Goal: Task Accomplishment & Management: Complete application form

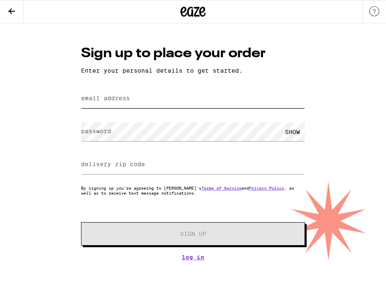
click at [193, 104] on input "email address" at bounding box center [193, 98] width 224 height 19
type input "[EMAIL_ADDRESS][DOMAIN_NAME]"
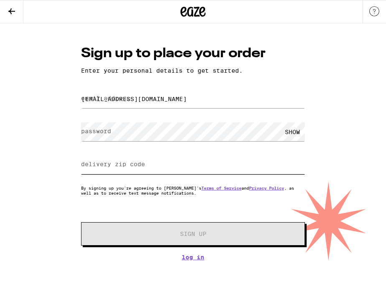
type input "91602"
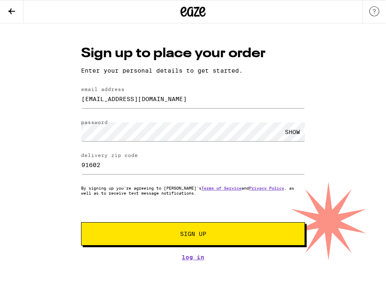
click at [295, 129] on div "SHOW" at bounding box center [292, 131] width 25 height 19
click at [152, 236] on span "Sign Up" at bounding box center [193, 234] width 166 height 6
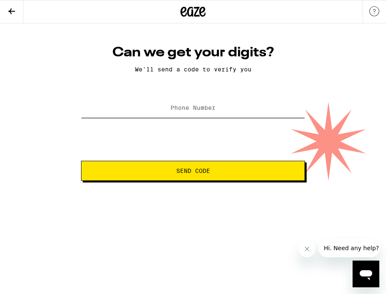
click at [169, 113] on input "Phone Number" at bounding box center [193, 108] width 224 height 19
type input "[PHONE_NUMBER]"
click at [163, 175] on button "Send Code" at bounding box center [193, 171] width 224 height 20
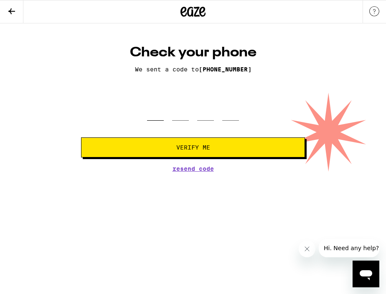
click at [162, 120] on input "tel" at bounding box center [155, 108] width 17 height 25
type input "7"
type input "0"
type input "6"
type input "5"
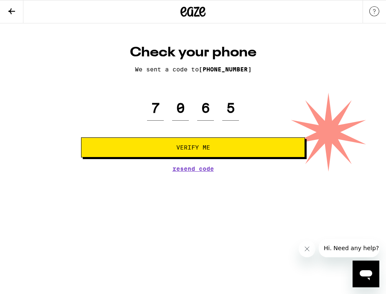
click at [172, 148] on span "Verify Me" at bounding box center [193, 147] width 210 height 6
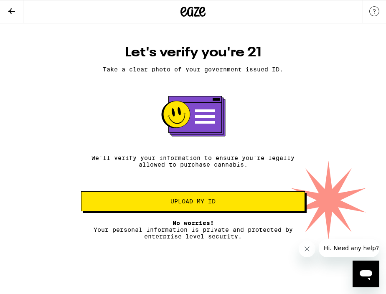
click at [172, 204] on span "Upload my ID" at bounding box center [192, 201] width 45 height 6
click at [200, 204] on span "Upload my ID" at bounding box center [192, 201] width 45 height 6
